Goal: Information Seeking & Learning: Check status

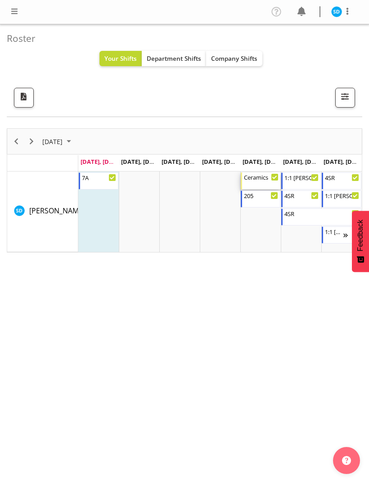
click at [258, 179] on div "Ceramics" at bounding box center [261, 176] width 35 height 9
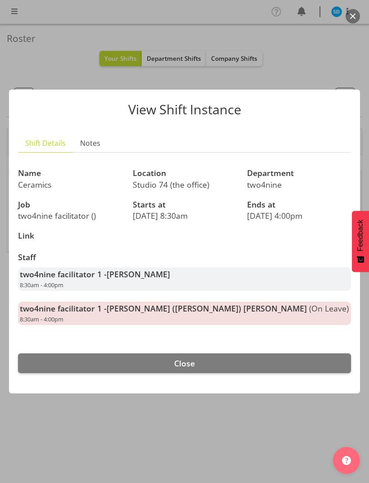
click at [194, 353] on button "Close" at bounding box center [184, 363] width 333 height 20
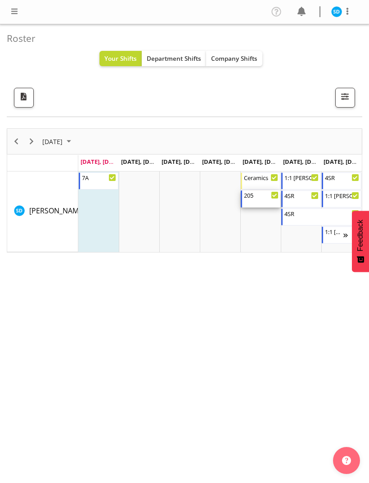
click at [262, 200] on div "205 4:00 PM - 8:00 PM" at bounding box center [261, 198] width 35 height 17
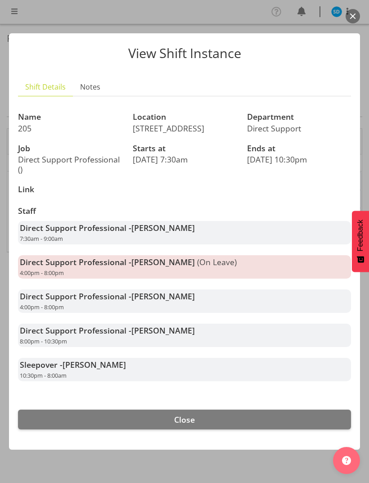
click at [196, 419] on button "Close" at bounding box center [184, 420] width 333 height 20
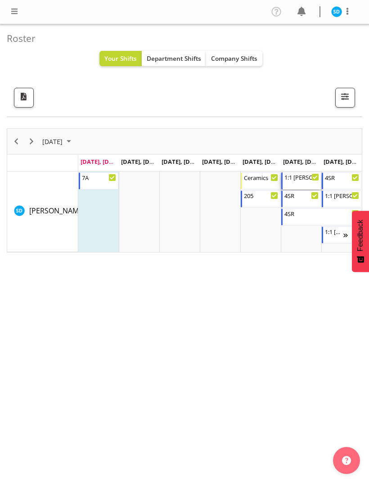
click at [301, 182] on div "1:1 [PERSON_NAME] P Support 12:00 PM - 4:00 PM" at bounding box center [301, 180] width 35 height 17
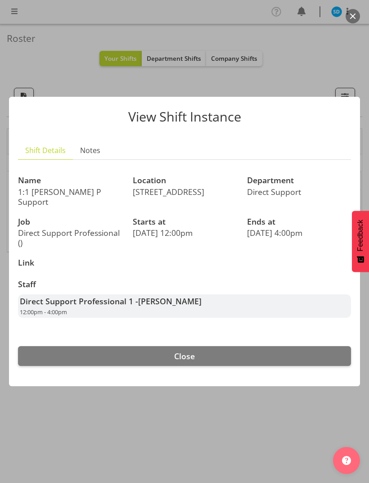
click at [246, 351] on button "Close" at bounding box center [184, 356] width 333 height 20
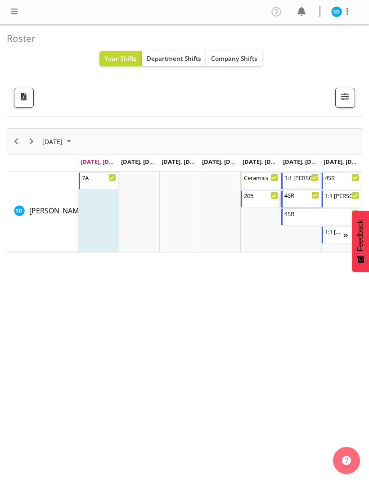
click at [303, 198] on div "4SR 4:00 PM - 10:30 PM" at bounding box center [301, 198] width 35 height 17
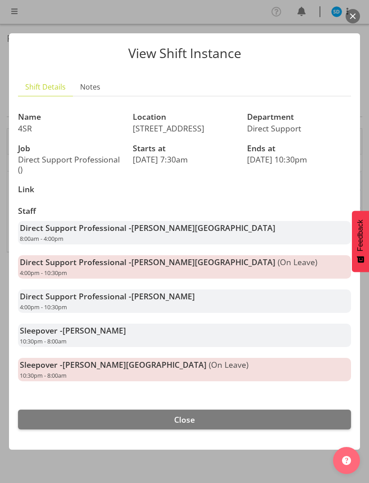
click at [176, 415] on span "Close" at bounding box center [184, 419] width 21 height 11
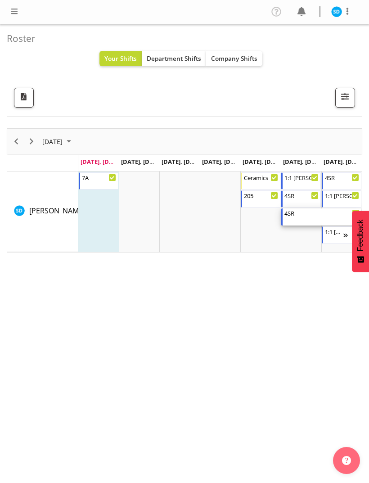
click at [295, 219] on div "4SR 10:30 PM - 8:00 AM" at bounding box center [321, 216] width 75 height 17
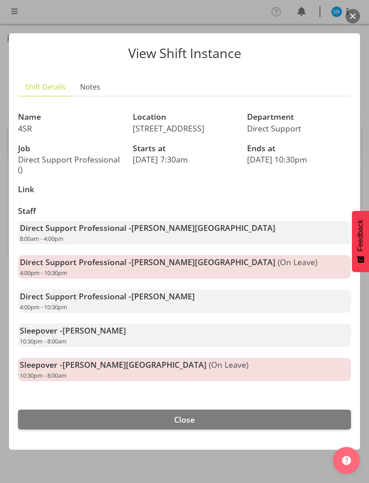
click at [286, 417] on button "Close" at bounding box center [184, 420] width 333 height 20
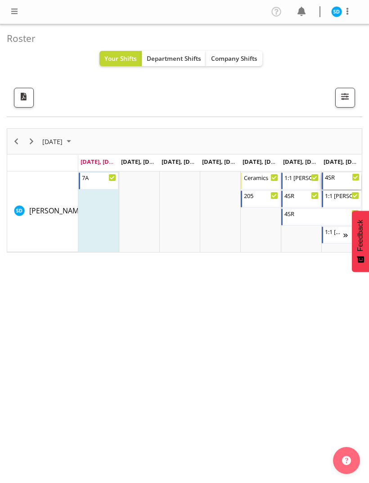
click at [340, 181] on div "Timeline Week of September 29, 2025" at bounding box center [342, 181] width 35 height 0
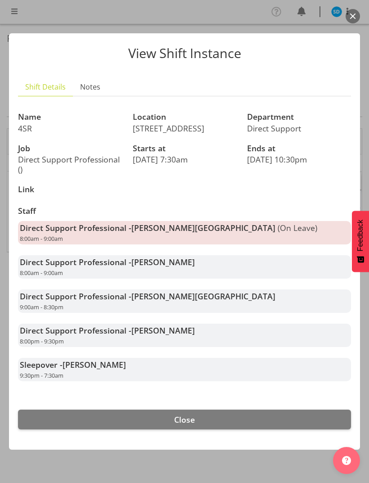
click at [193, 417] on span "Close" at bounding box center [184, 419] width 21 height 11
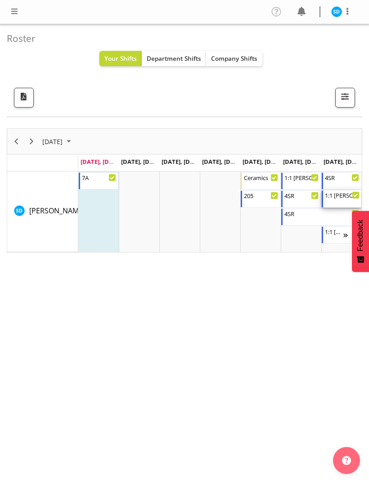
click at [339, 197] on div "1:1 [PERSON_NAME]" at bounding box center [342, 194] width 35 height 9
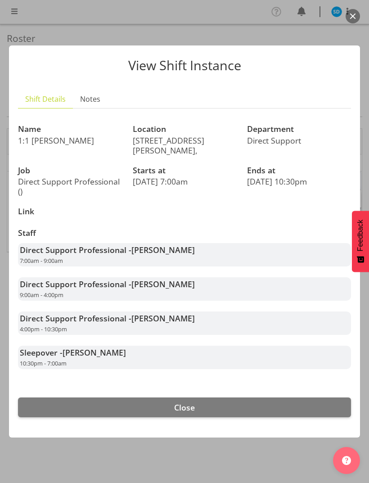
click at [238, 402] on button "Close" at bounding box center [184, 407] width 333 height 20
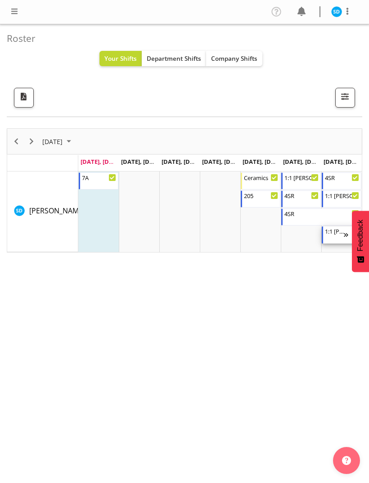
click at [331, 236] on div "1:1 Miranda 10:30 PM - 7:00 AM" at bounding box center [334, 234] width 19 height 17
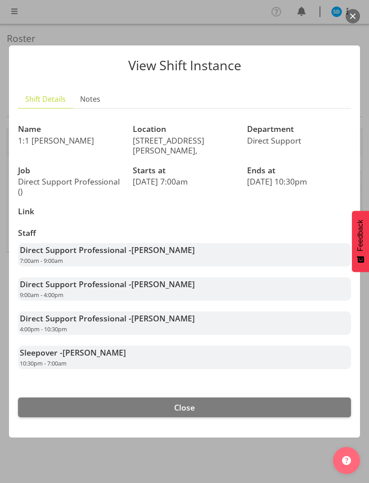
click at [211, 397] on button "Close" at bounding box center [184, 407] width 333 height 20
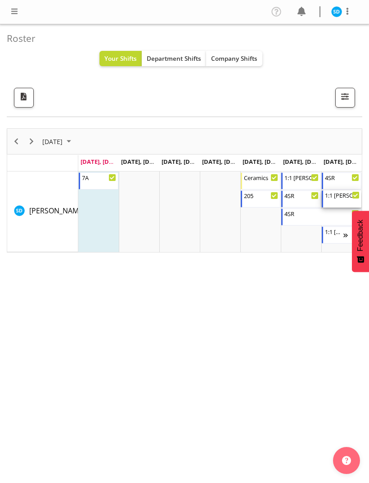
click at [340, 199] on div "1:1 Miranda 4:00 PM - 10:30 PM" at bounding box center [342, 198] width 35 height 17
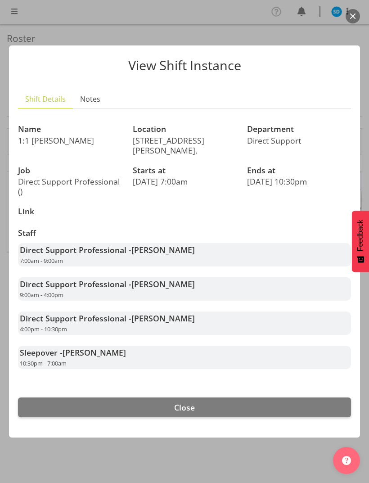
click at [292, 398] on button "Close" at bounding box center [184, 407] width 333 height 20
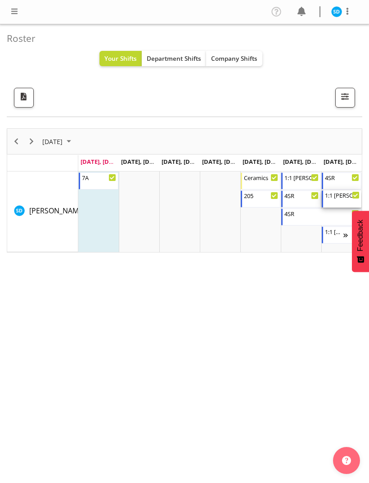
click at [338, 196] on div "1:1 [PERSON_NAME]" at bounding box center [342, 194] width 35 height 9
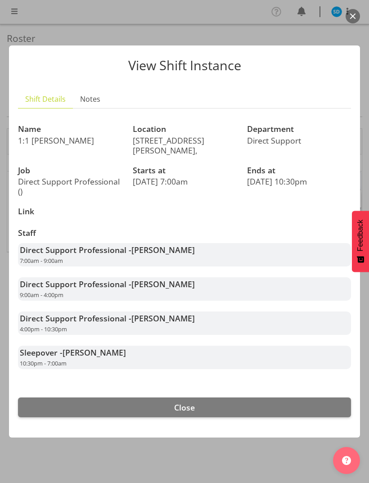
click at [231, 397] on button "Close" at bounding box center [184, 407] width 333 height 20
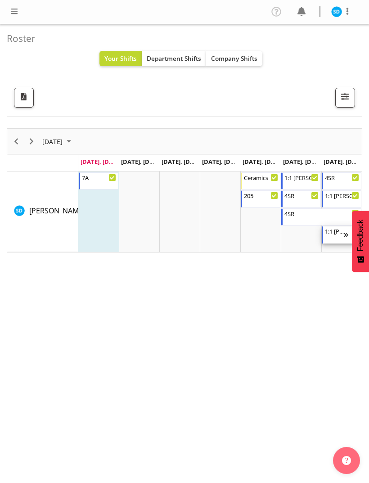
click at [331, 237] on div "1:1 Miranda 10:30 PM - 7:00 AM" at bounding box center [334, 234] width 19 height 17
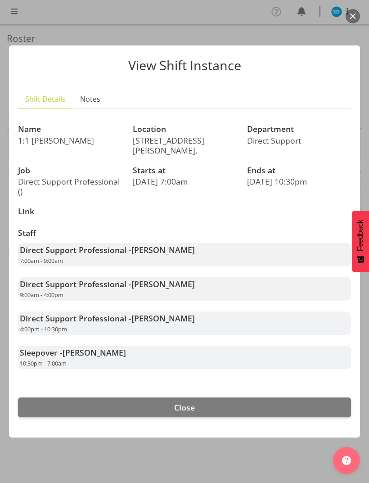
click at [212, 398] on button "Close" at bounding box center [184, 407] width 333 height 20
